Goal: Find specific page/section: Find specific page/section

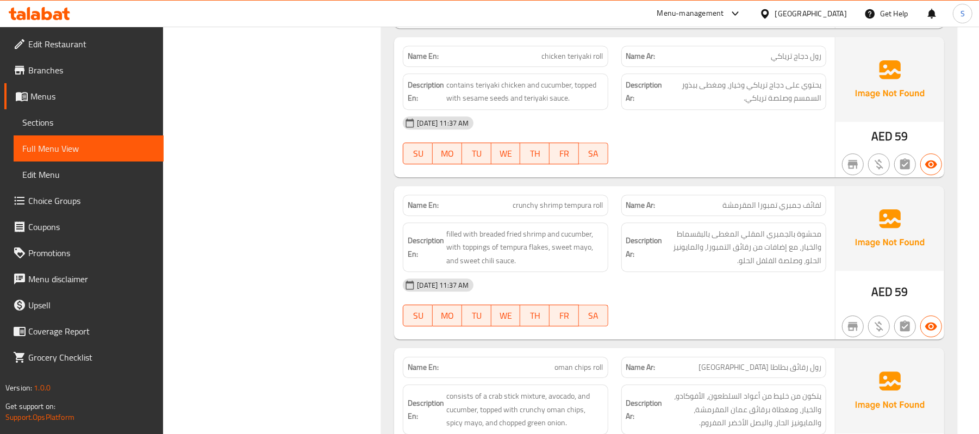
scroll to position [2036, 0]
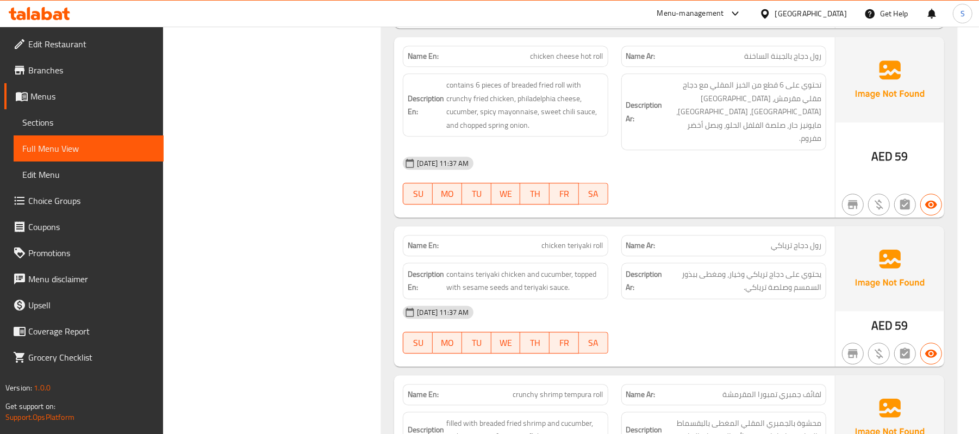
click at [560, 61] on span "chicken cheese hot roll" at bounding box center [567, 56] width 73 height 11
copy span "cheese"
click at [551, 61] on span "chicken cheese hot roll" at bounding box center [567, 56] width 73 height 11
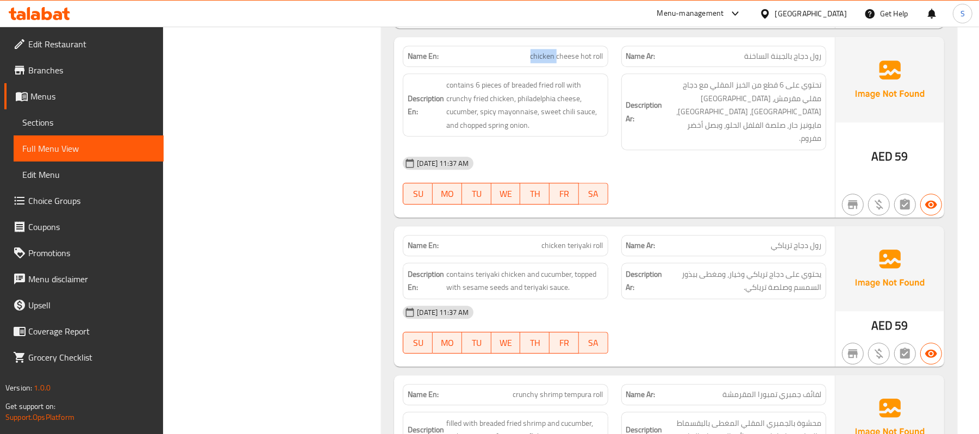
click at [551, 61] on span "chicken cheese hot roll" at bounding box center [567, 56] width 73 height 11
copy span "chicken cheese hot roll"
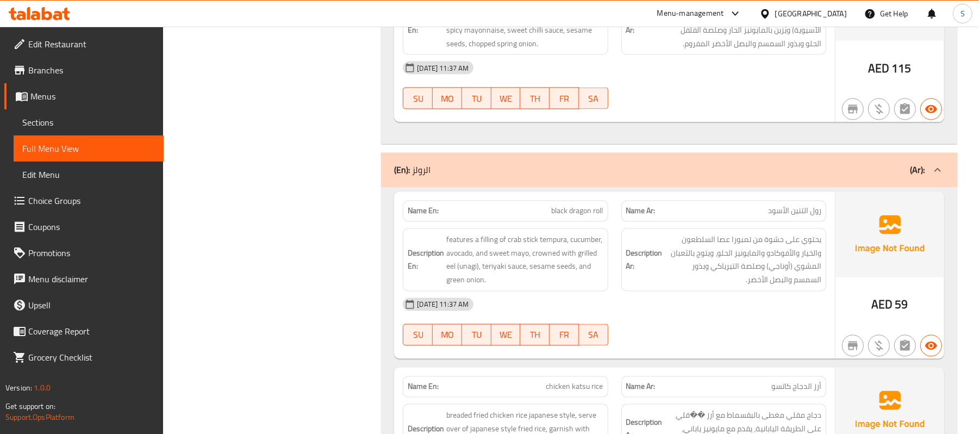
scroll to position [1242, 0]
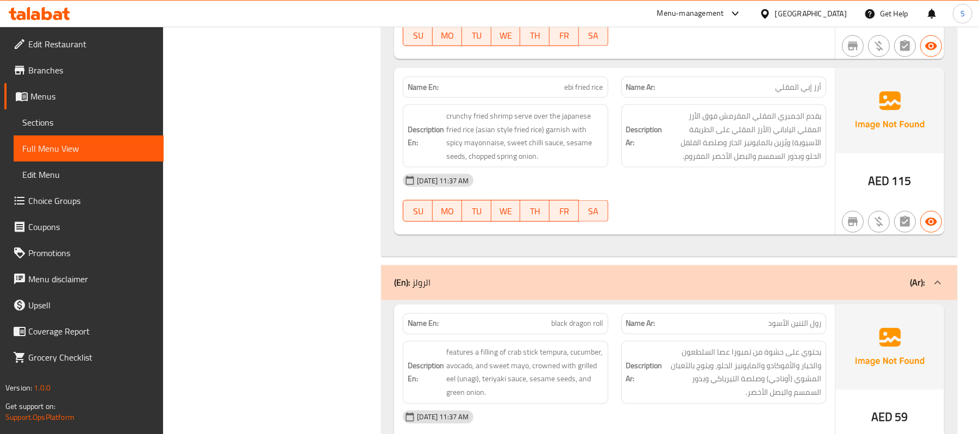
click at [546, 277] on div "(En): الرولز (Ar):" at bounding box center [669, 282] width 576 height 35
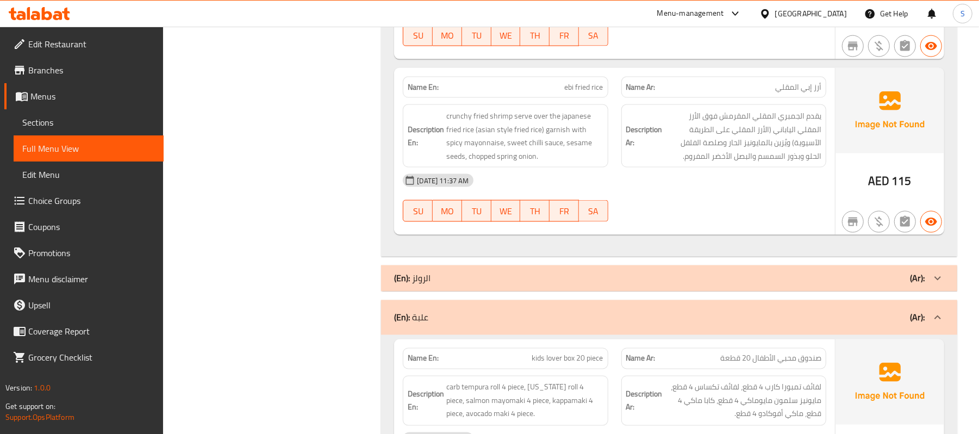
scroll to position [1551, 0]
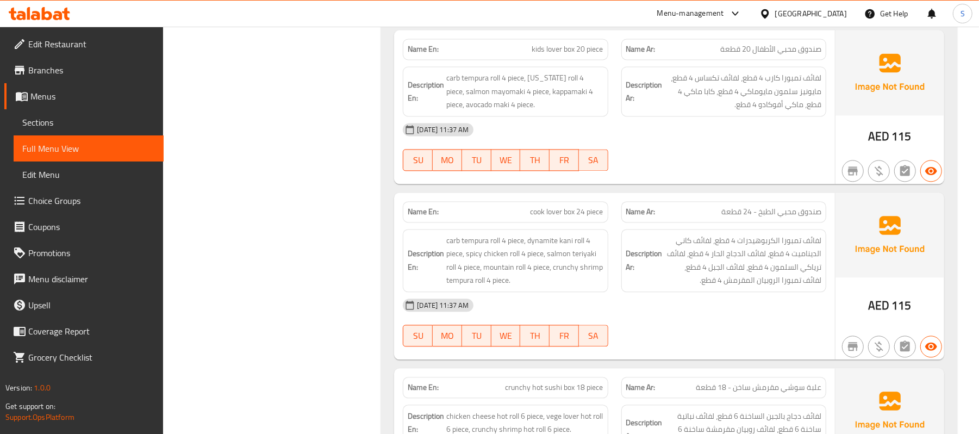
click at [563, 211] on span "cook lover box 24 piece" at bounding box center [567, 211] width 73 height 11
copy span "cook lover box 24 piece"
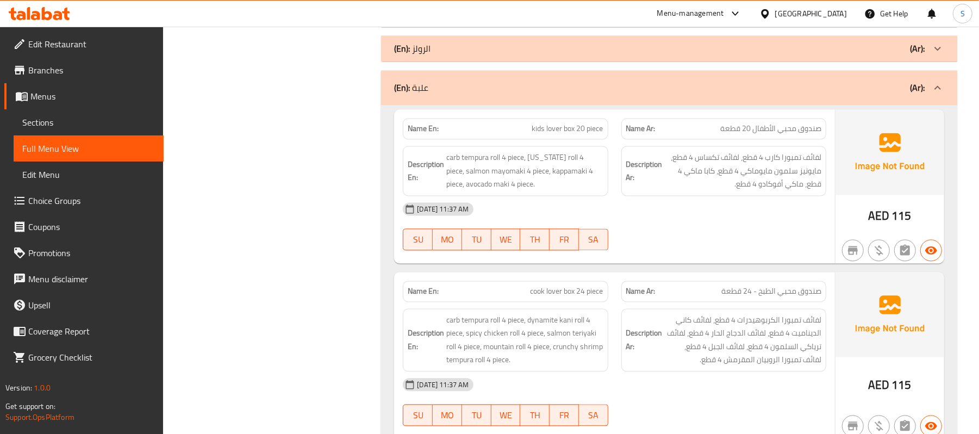
scroll to position [1312, 0]
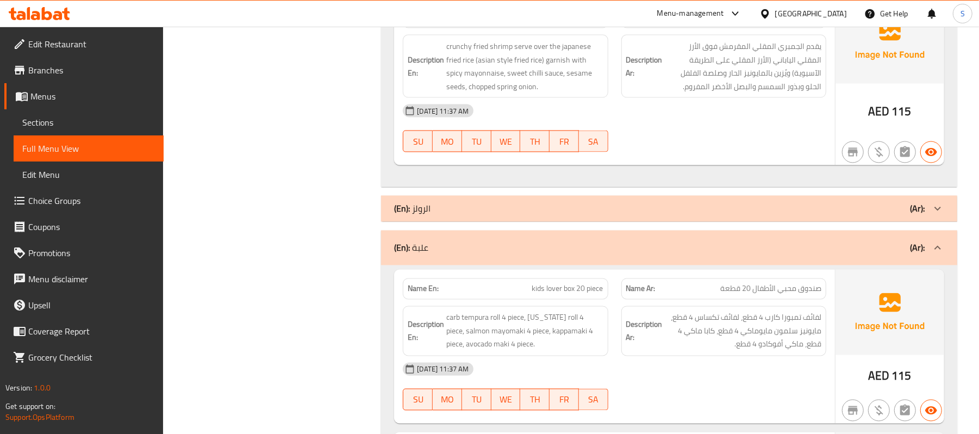
click at [596, 252] on div "(En): علبة (Ar):" at bounding box center [659, 247] width 531 height 13
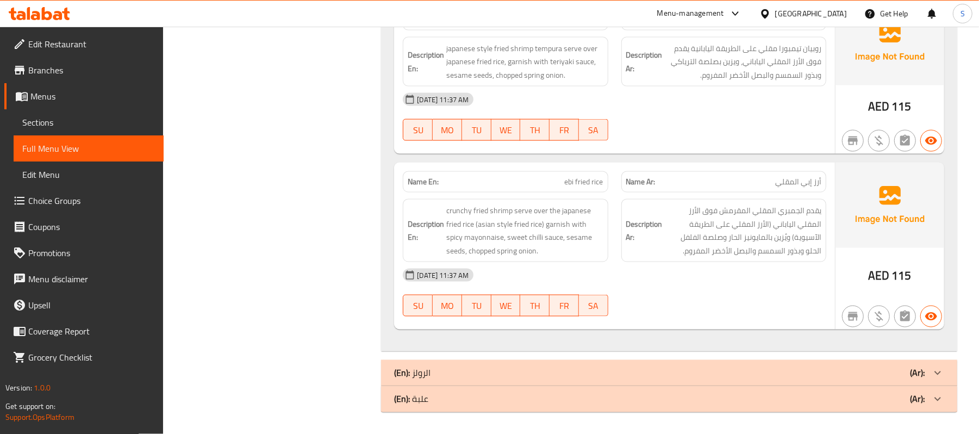
scroll to position [1153, 0]
click at [509, 402] on div "(En): علبة (Ar):" at bounding box center [659, 398] width 531 height 13
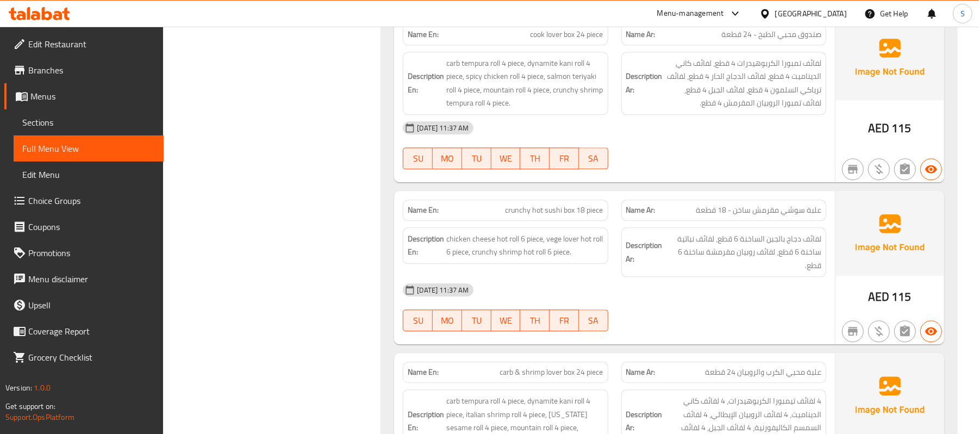
scroll to position [777, 0]
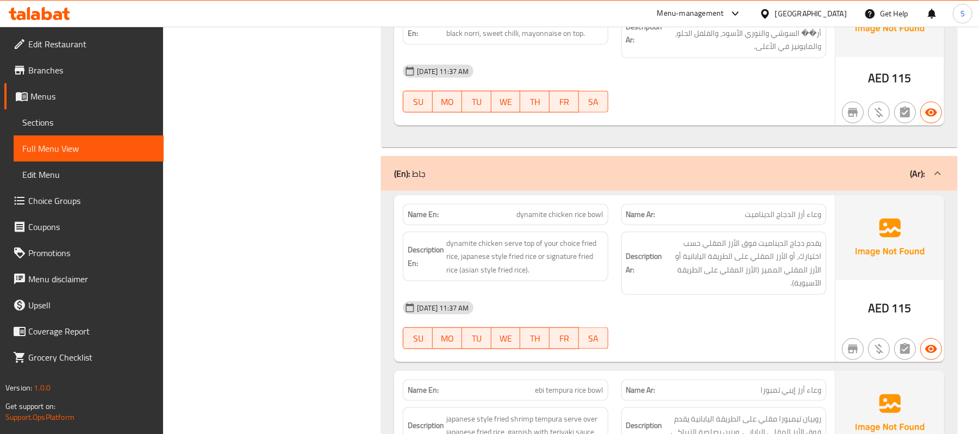
click at [587, 224] on div "Name En: dynamite chicken rice bowl" at bounding box center [505, 214] width 205 height 21
copy span "dynamite chicken rice bowl"
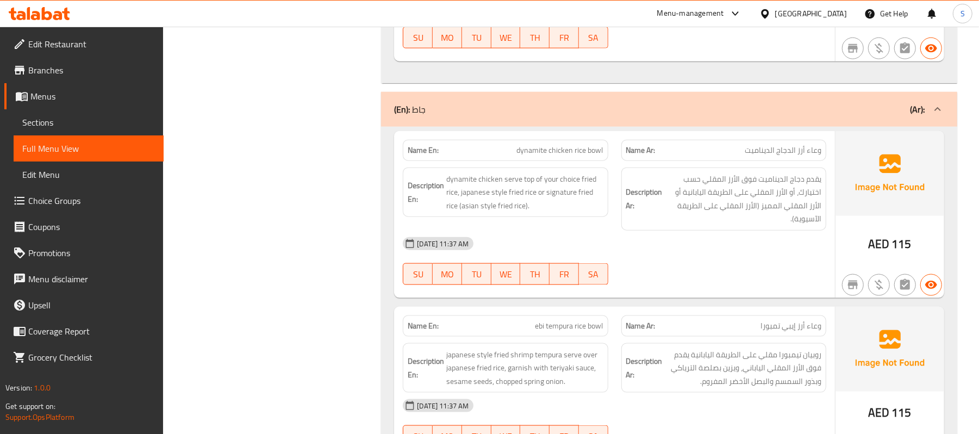
scroll to position [827, 0]
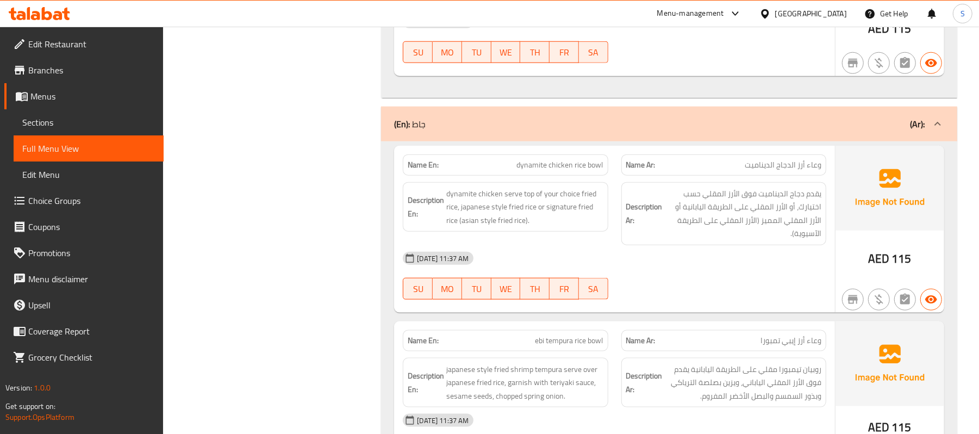
click at [665, 122] on div "(En): جاط (Ar):" at bounding box center [659, 123] width 531 height 13
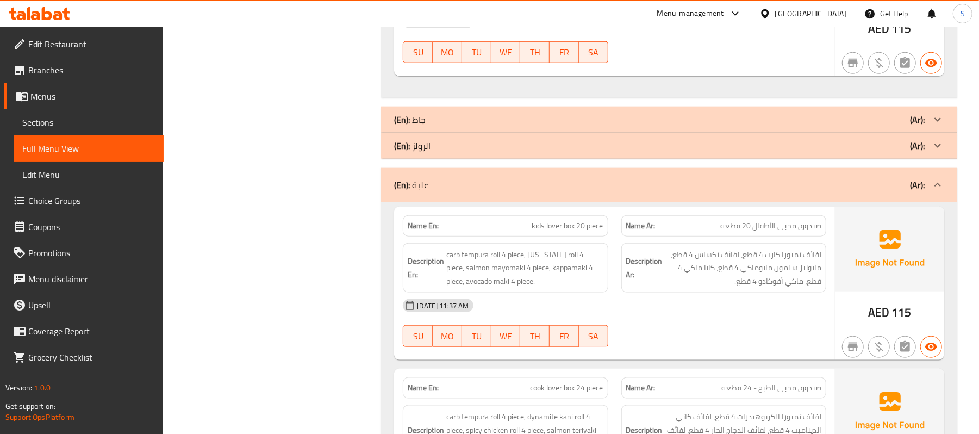
scroll to position [2019, 0]
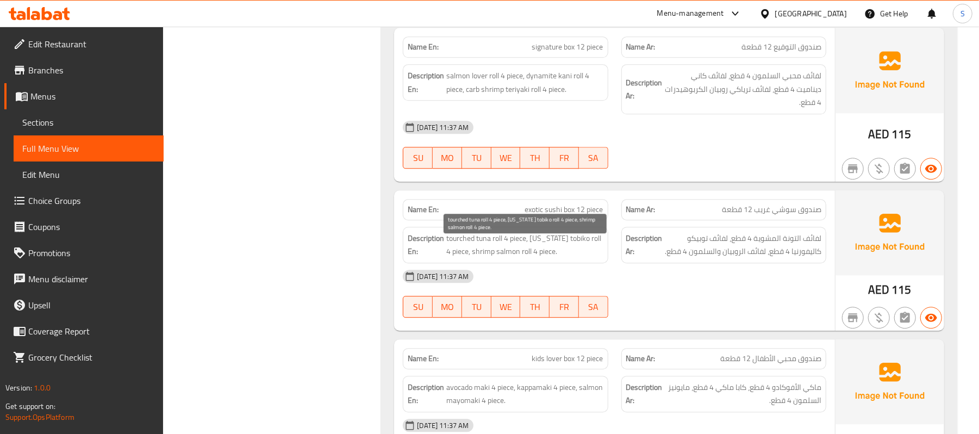
click at [522, 258] on span "tourched tuna roll 4 piece, [US_STATE] tobiko roll 4 piece, shrimp salmon roll …" at bounding box center [524, 245] width 157 height 27
copy span "tourched tuna roll 4 piece, [US_STATE] tobiko roll 4 piece, shrimp salmon roll …"
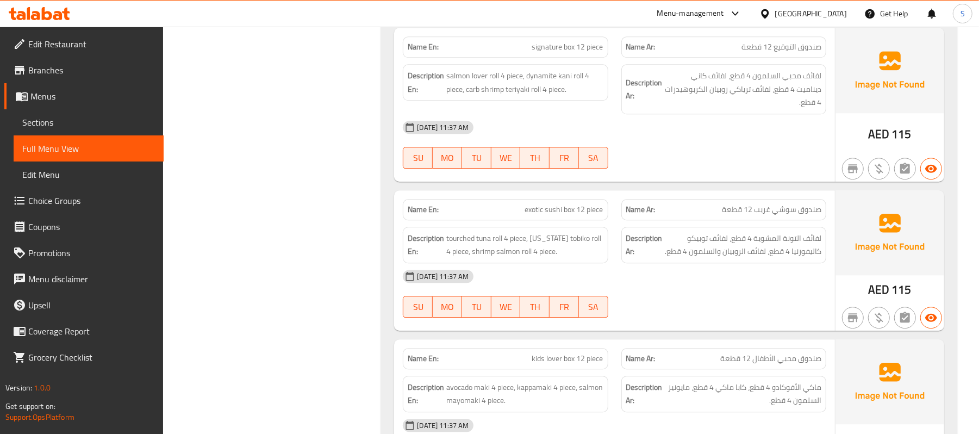
click at [564, 212] on span "exotic sushi box 12 piece" at bounding box center [564, 209] width 78 height 11
copy span "exotic sushi box 12 piece"
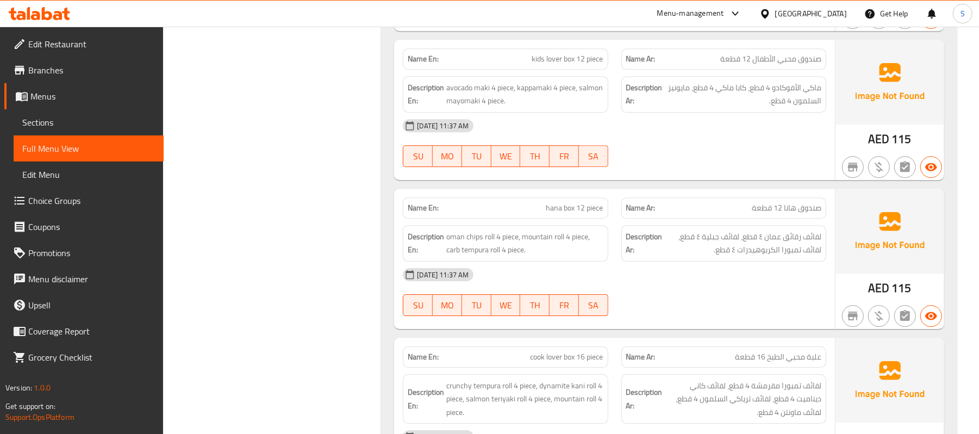
click at [578, 213] on span "hana box 12 piece" at bounding box center [574, 207] width 57 height 11
copy span "hana box 12 piece"
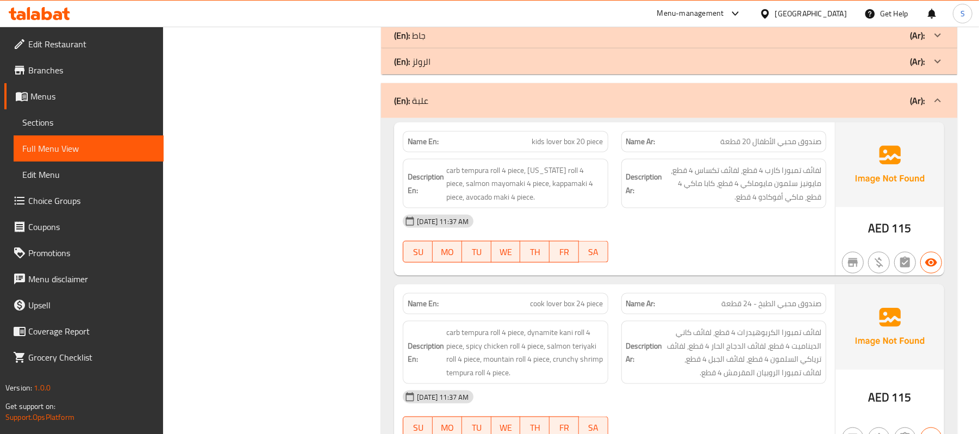
scroll to position [2169, 0]
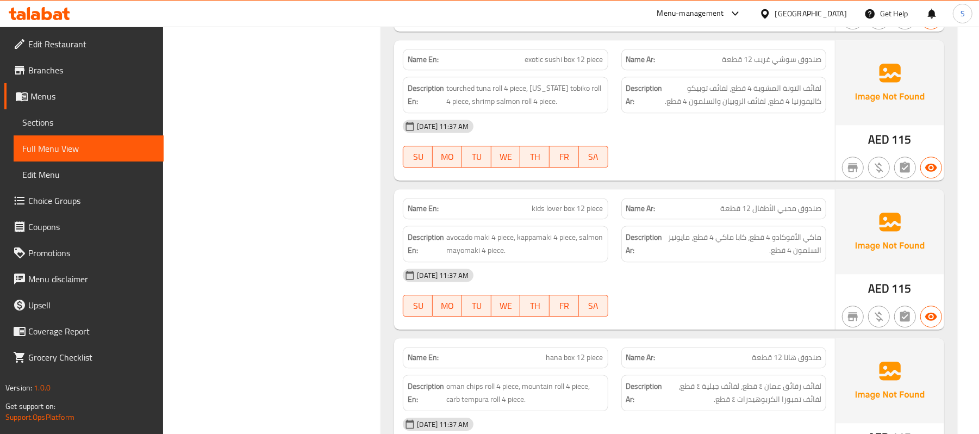
click at [562, 214] on span "kids lover box 12 piece" at bounding box center [567, 208] width 71 height 11
copy span "kids lover box 12 piece"
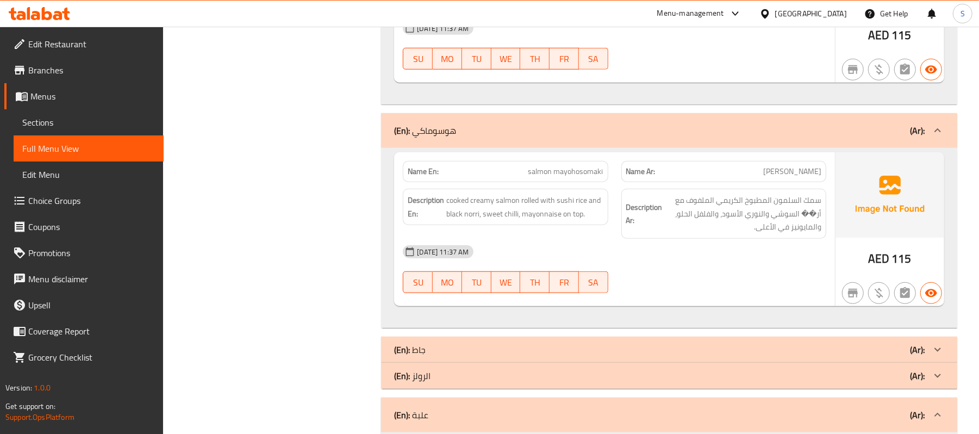
scroll to position [792, 0]
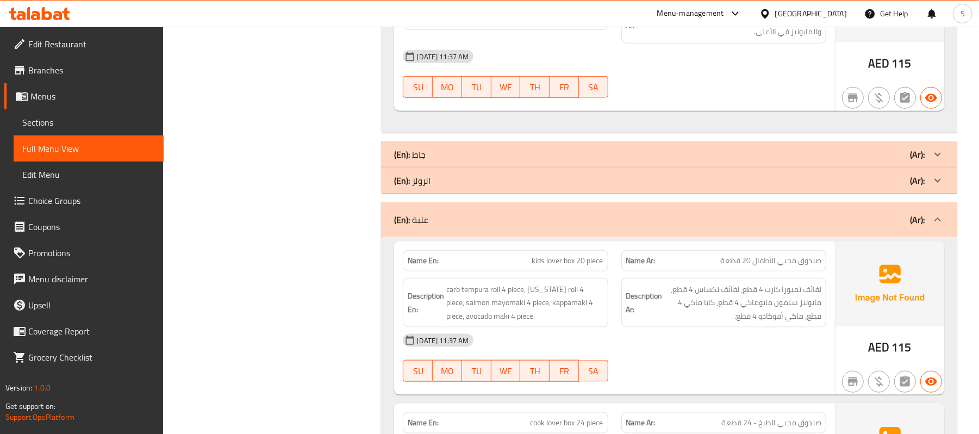
click at [478, 223] on div "(En): علبة (Ar):" at bounding box center [659, 219] width 531 height 13
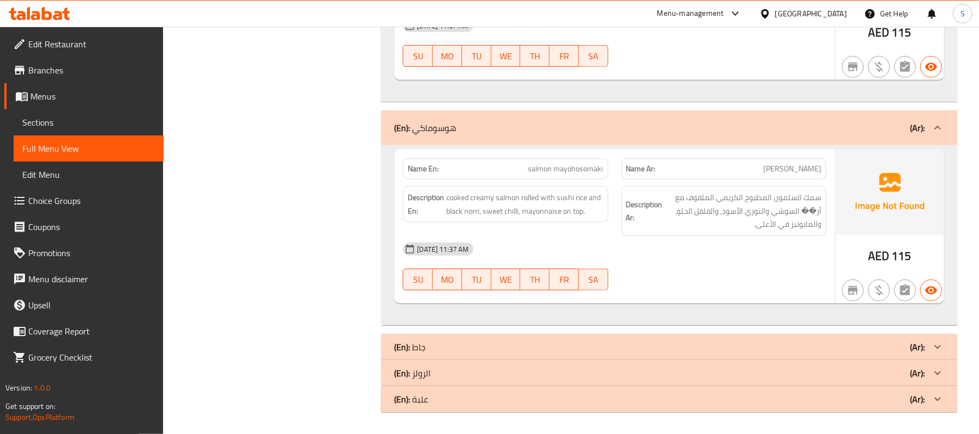
scroll to position [603, 0]
drag, startPoint x: 581, startPoint y: 127, endPoint x: 594, endPoint y: 26, distance: 102.0
click at [581, 127] on div "(En): هوسوماكي (Ar):" at bounding box center [659, 127] width 531 height 13
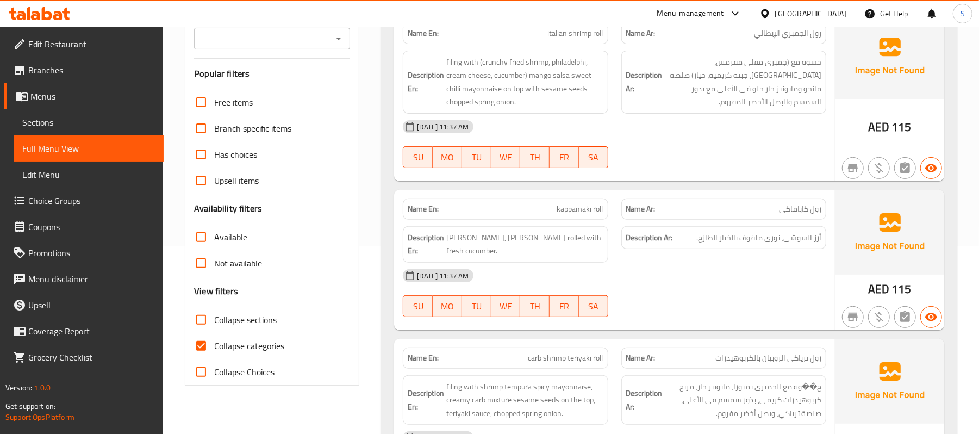
scroll to position [405, 0]
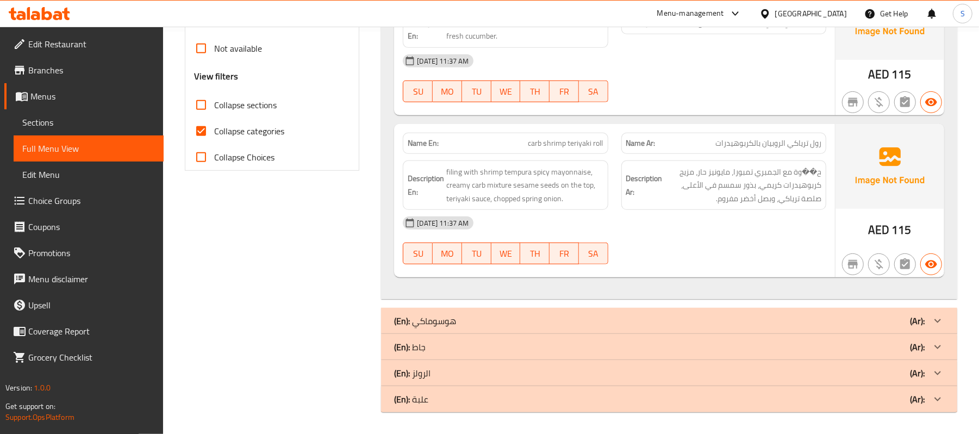
click at [481, 401] on div "(En): علبة (Ar):" at bounding box center [659, 398] width 531 height 13
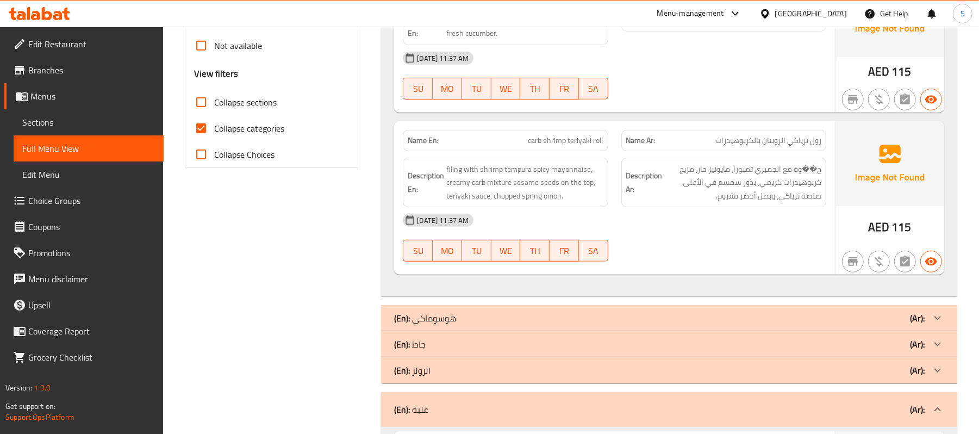
scroll to position [1659, 0]
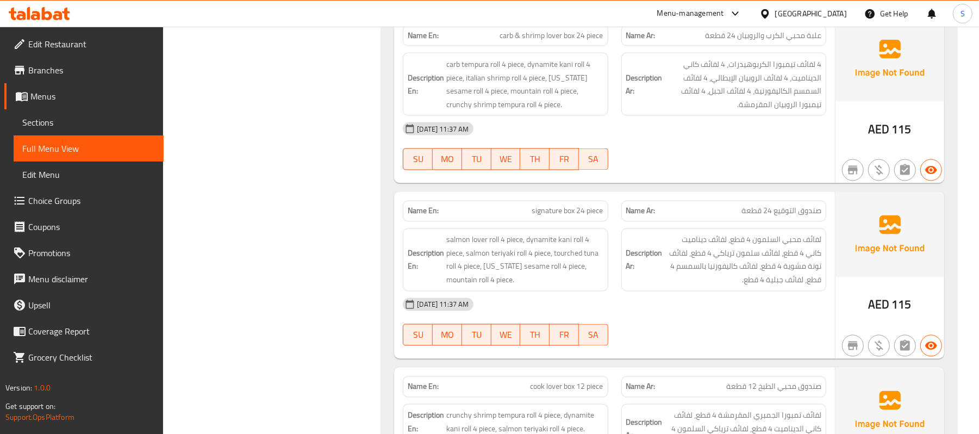
click at [571, 222] on div "Name En: signature box 24 piece" at bounding box center [505, 211] width 205 height 21
click at [573, 217] on span "signature box 24 piece" at bounding box center [567, 210] width 71 height 11
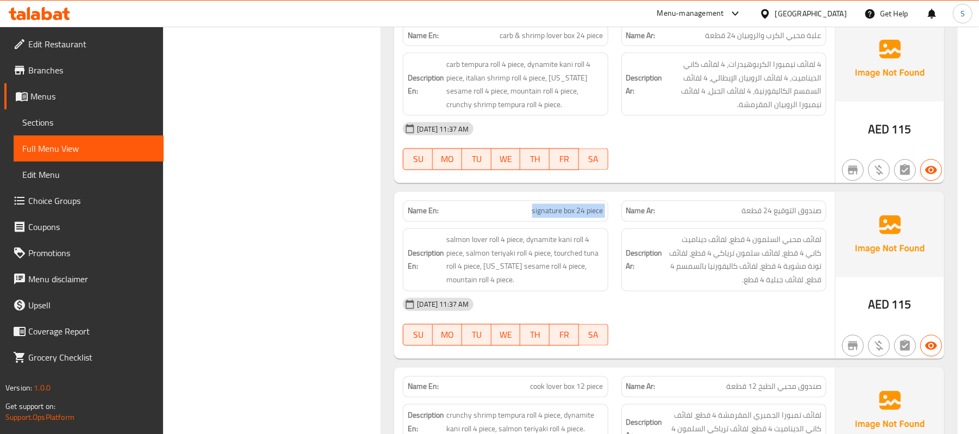
copy span "signature box 24 piece"
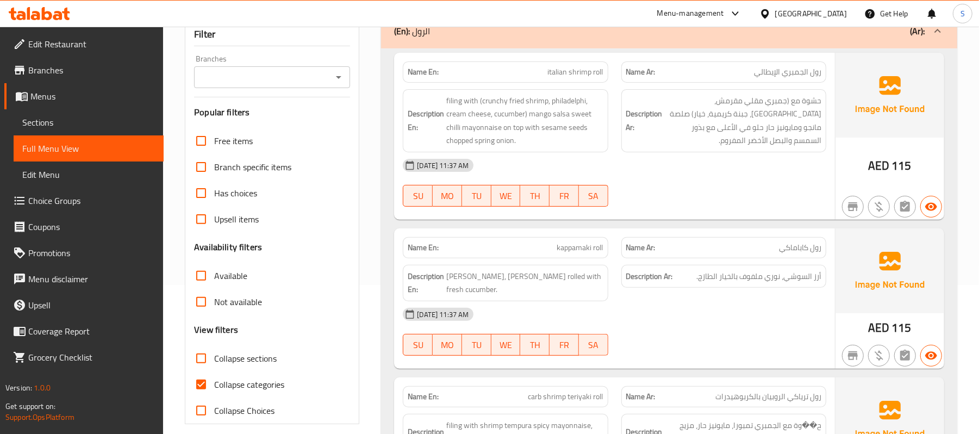
scroll to position [439, 0]
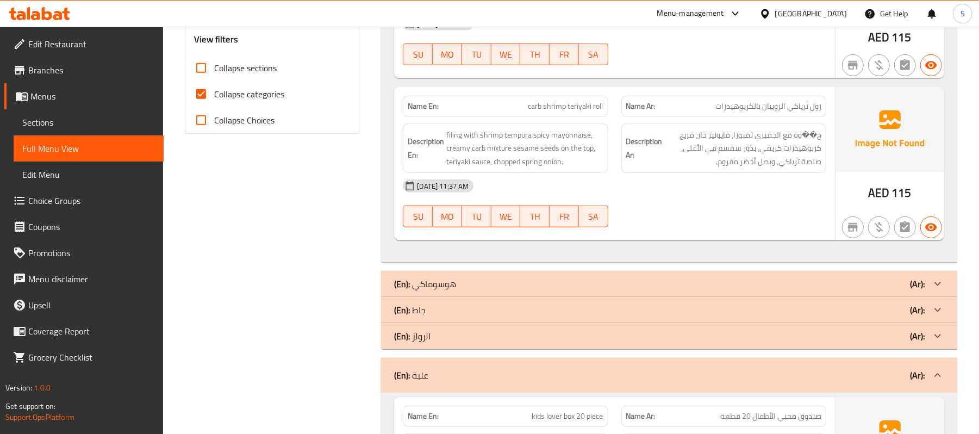
click at [447, 337] on div "(En): الرولز (Ar):" at bounding box center [659, 335] width 531 height 13
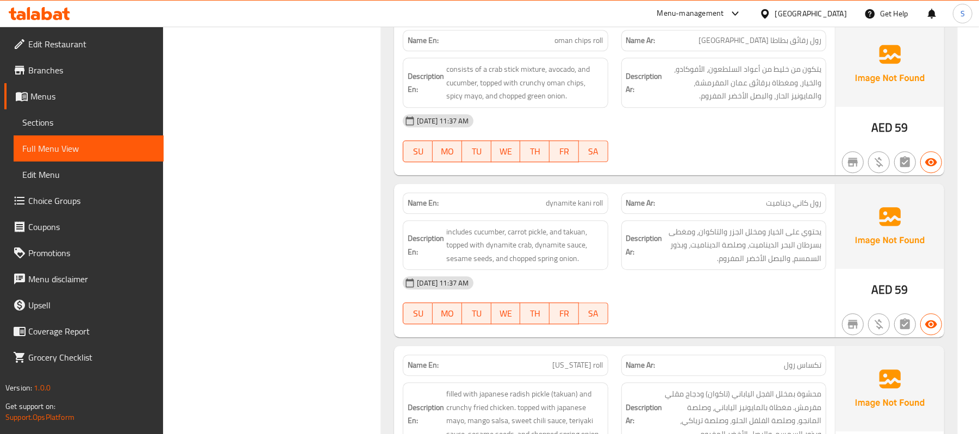
scroll to position [0, 0]
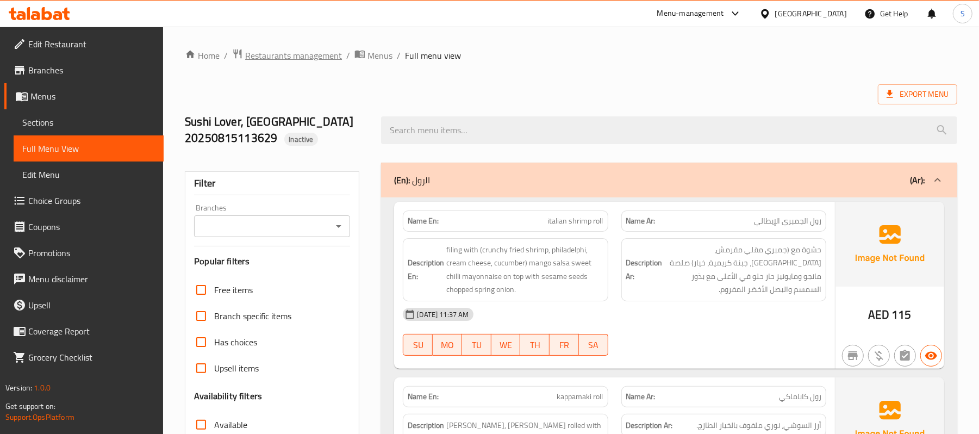
click at [315, 53] on span "Restaurants management" at bounding box center [293, 55] width 97 height 13
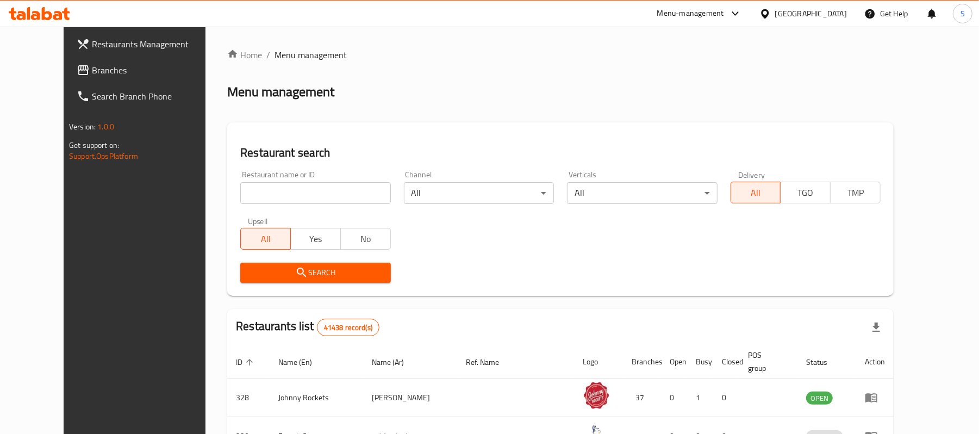
click at [816, 22] on div "[GEOGRAPHIC_DATA]" at bounding box center [803, 14] width 105 height 26
click at [807, 17] on div "[GEOGRAPHIC_DATA]" at bounding box center [811, 14] width 72 height 12
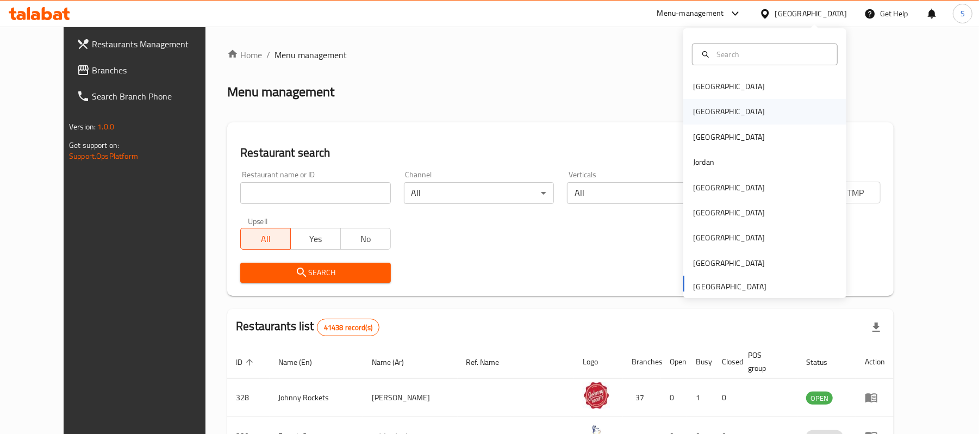
click at [699, 114] on div "[GEOGRAPHIC_DATA]" at bounding box center [729, 111] width 72 height 12
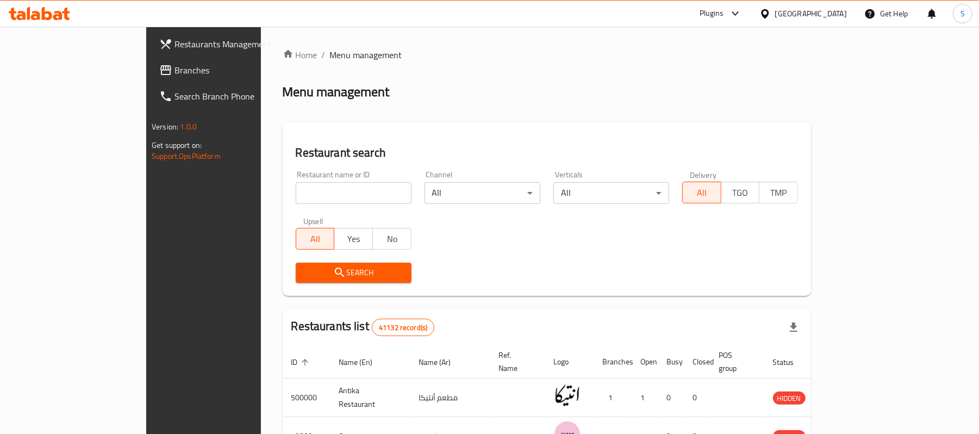
click at [159, 70] on span at bounding box center [166, 70] width 15 height 13
